Goal: Task Accomplishment & Management: Use online tool/utility

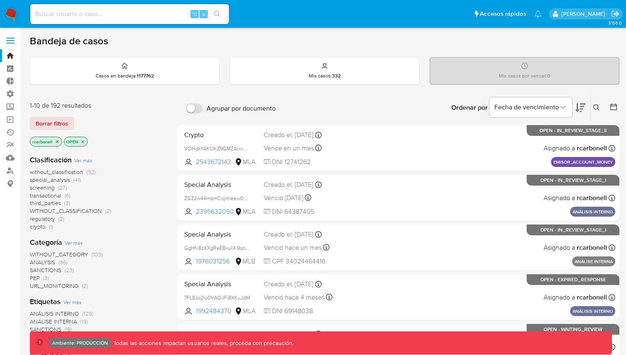
click at [12, 36] on label at bounding box center [10, 40] width 21 height 17
click at [0, 0] on input "checkbox" at bounding box center [0, 0] width 0 height 0
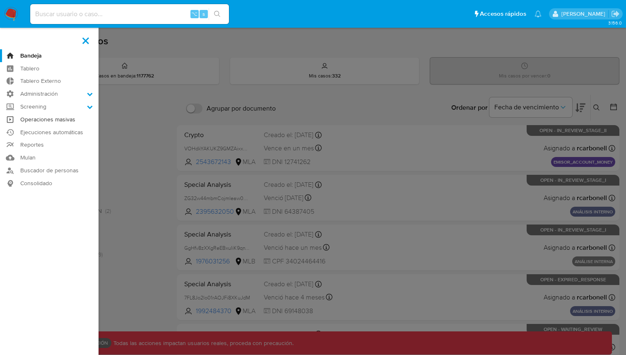
click at [41, 118] on link "Operaciones masivas" at bounding box center [49, 119] width 99 height 13
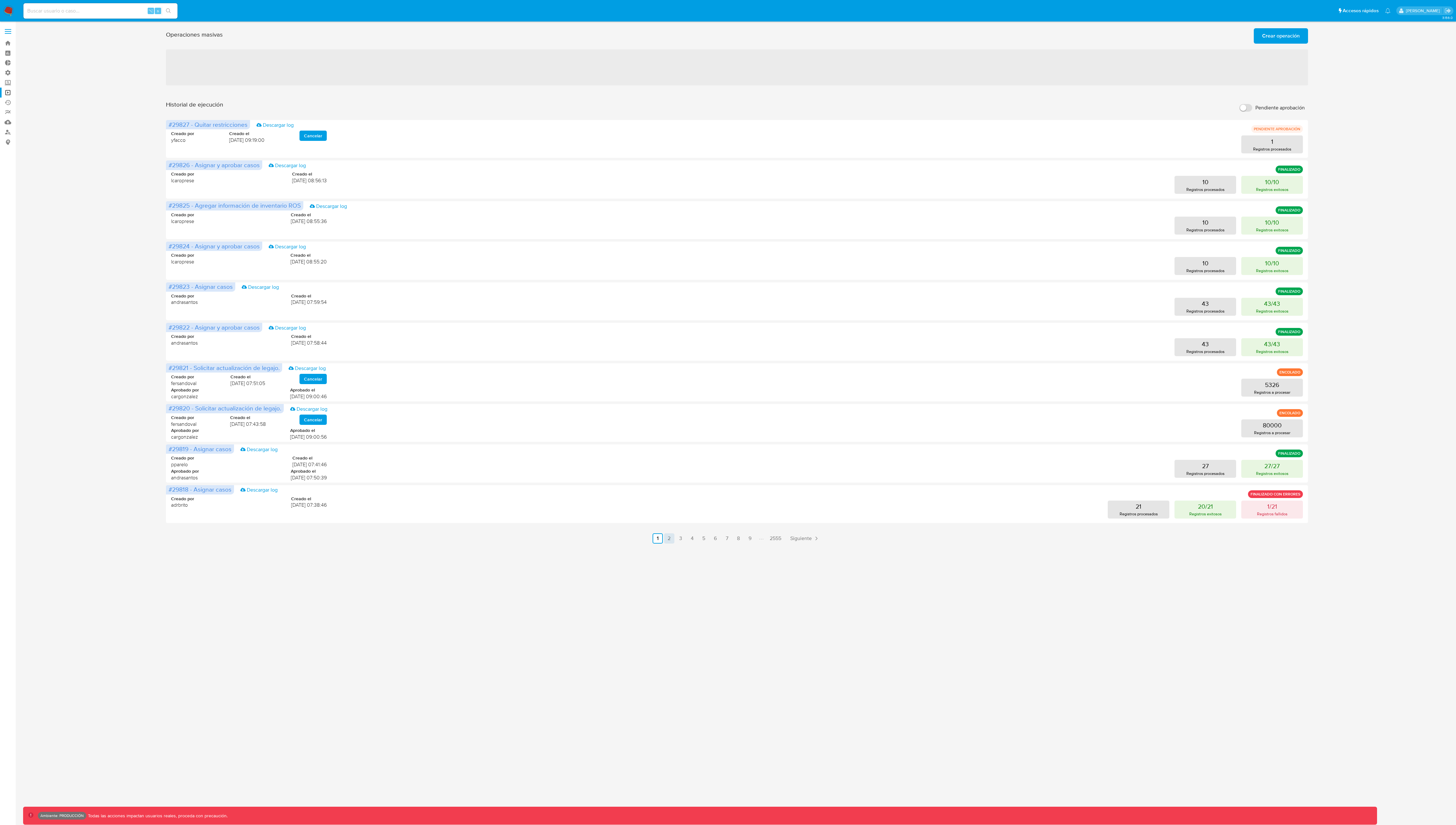
click at [485, 275] on link "2" at bounding box center [669, 538] width 10 height 10
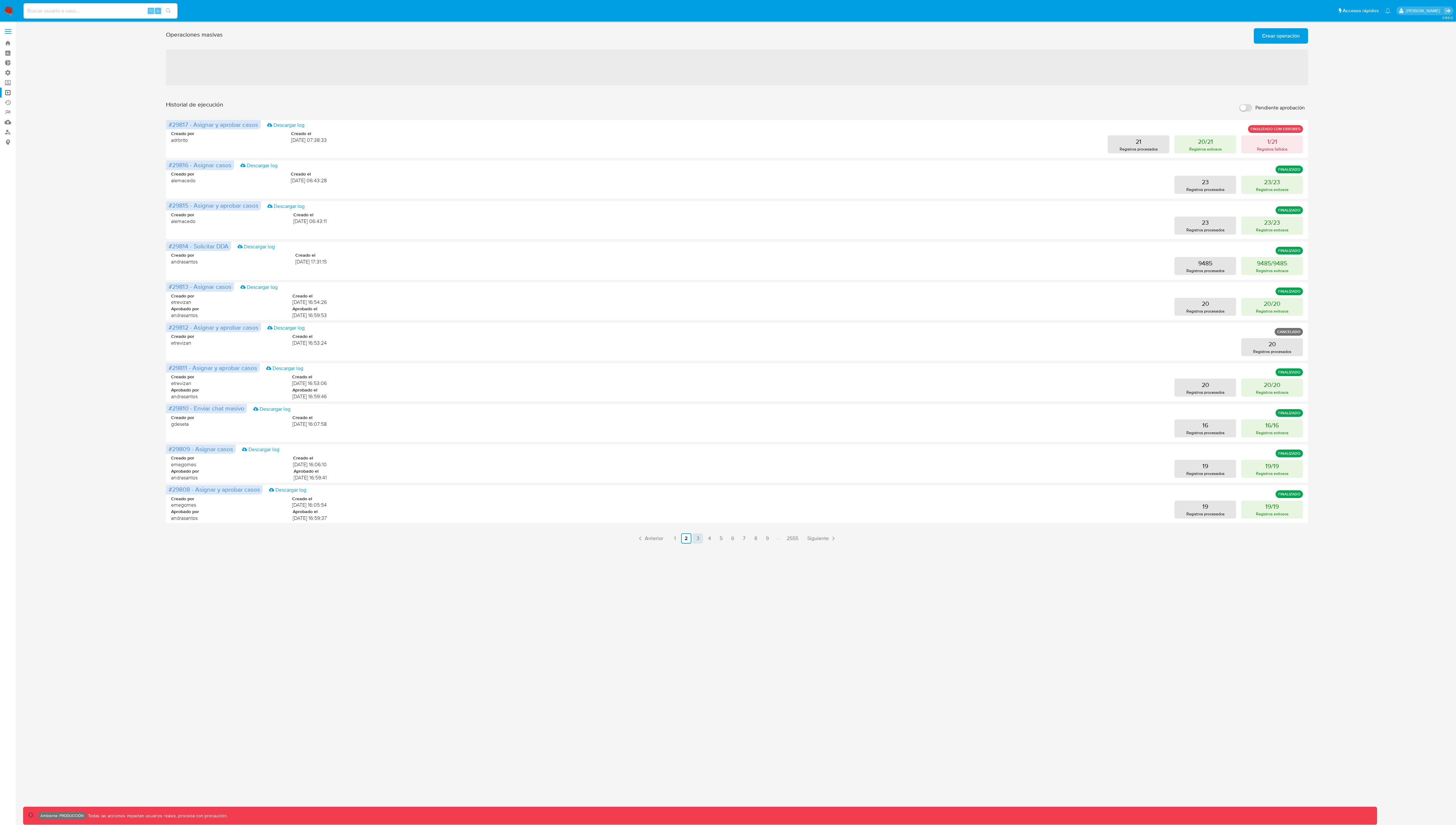
click at [485, 275] on link "3" at bounding box center [697, 538] width 10 height 10
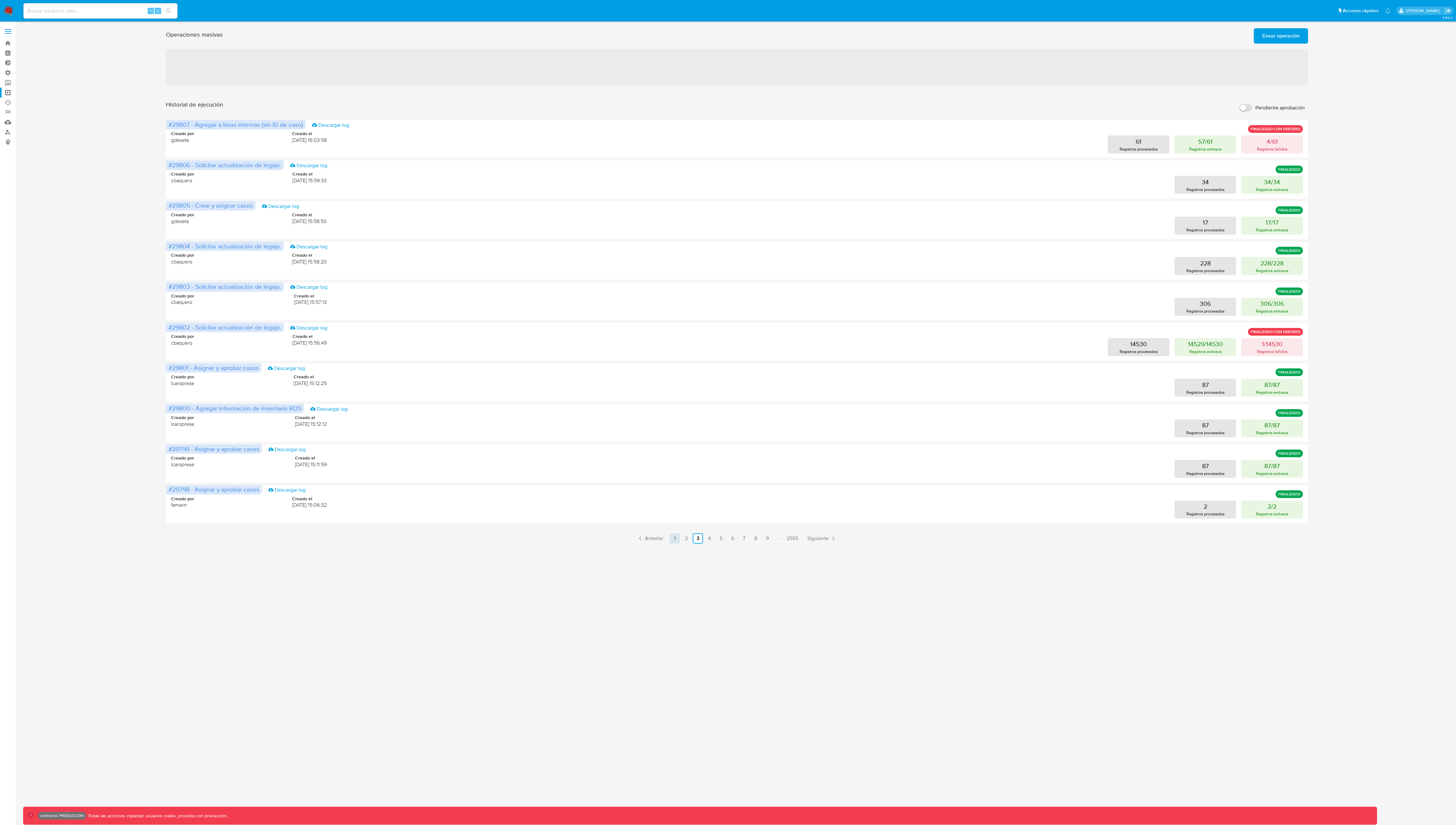
click at [485, 275] on link "1" at bounding box center [674, 538] width 10 height 10
